Goal: Task Accomplishment & Management: Use online tool/utility

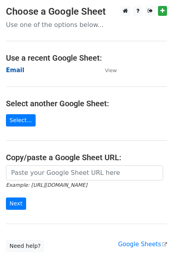
click at [17, 70] on strong "Email" at bounding box center [15, 70] width 18 height 7
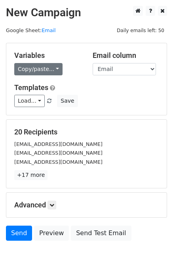
click at [34, 71] on link "Copy/paste..." at bounding box center [38, 69] width 48 height 12
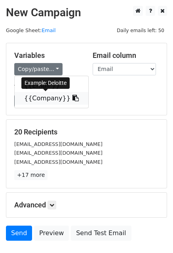
click at [38, 97] on link "{{Company}}" at bounding box center [52, 98] width 74 height 13
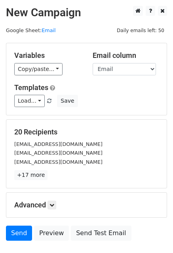
scroll to position [54, 0]
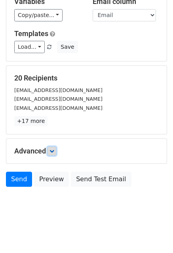
click at [53, 154] on link at bounding box center [52, 151] width 9 height 9
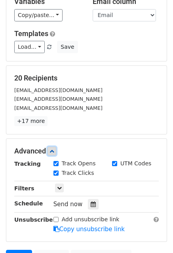
scroll to position [132, 0]
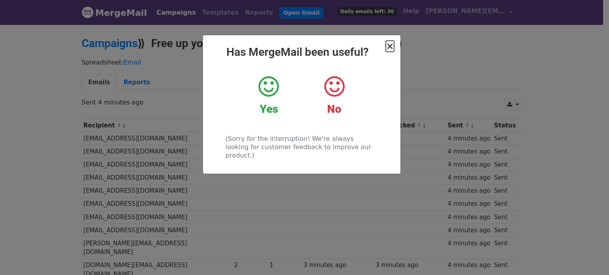
click at [390, 49] on span "×" at bounding box center [390, 46] width 8 height 11
